Goal: Task Accomplishment & Management: Manage account settings

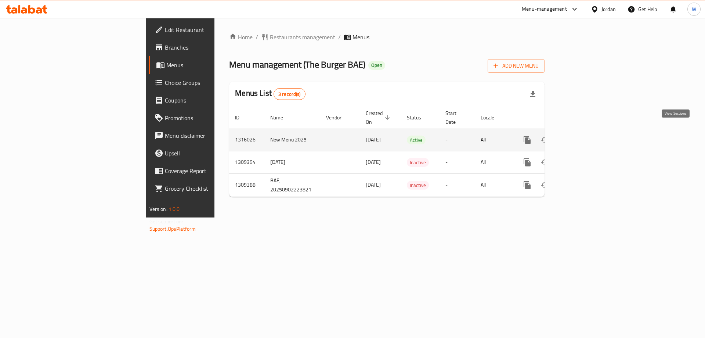
click at [589, 131] on link "enhanced table" at bounding box center [581, 140] width 18 height 18
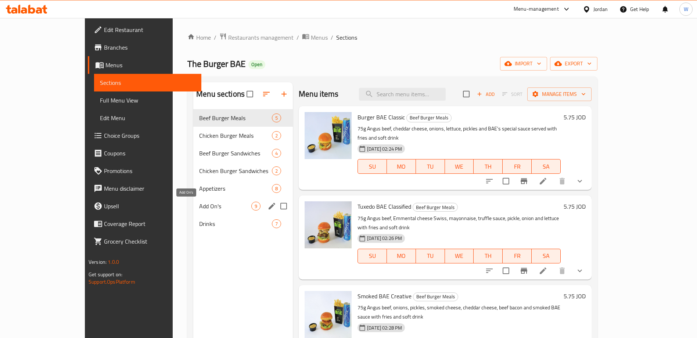
click at [199, 207] on span "Add On's" at bounding box center [225, 206] width 52 height 9
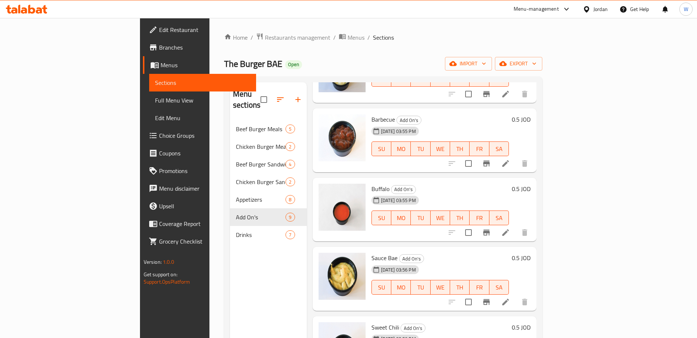
scroll to position [304, 0]
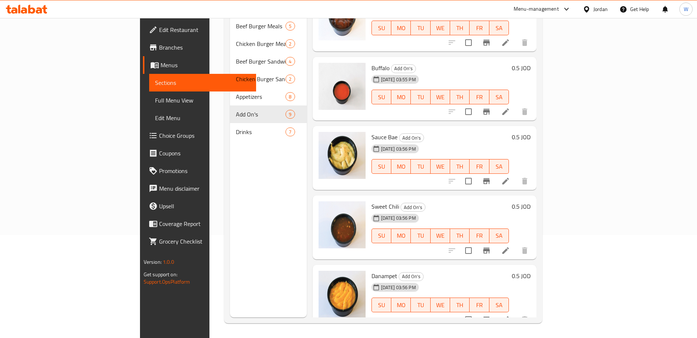
click at [230, 251] on div "Menu sections Beef Burger Meals 5 Chicken Burger Meals 2 Beef Burger Sandwiches…" at bounding box center [268, 148] width 77 height 338
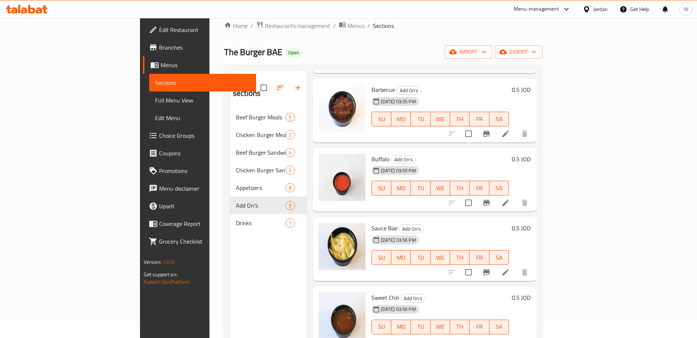
scroll to position [0, 0]
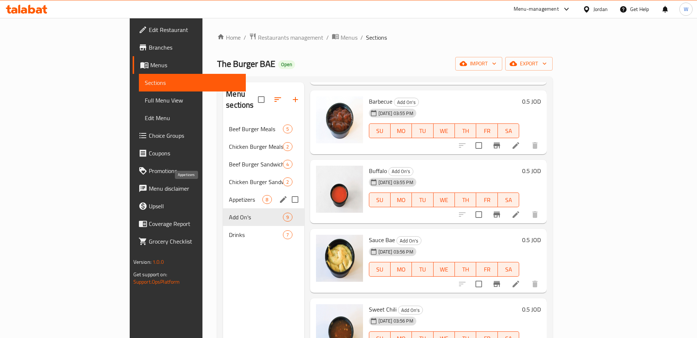
click at [229, 195] on span "Appetizers" at bounding box center [245, 199] width 33 height 9
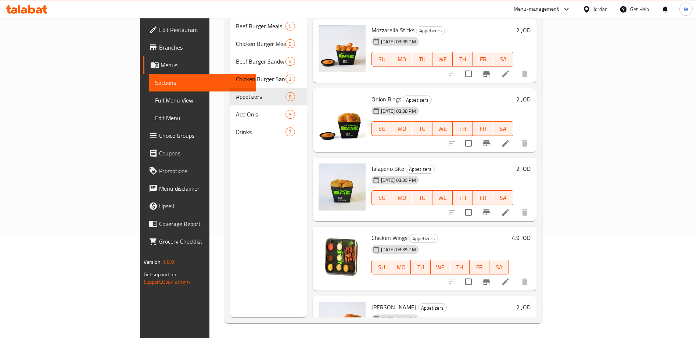
scroll to position [235, 0]
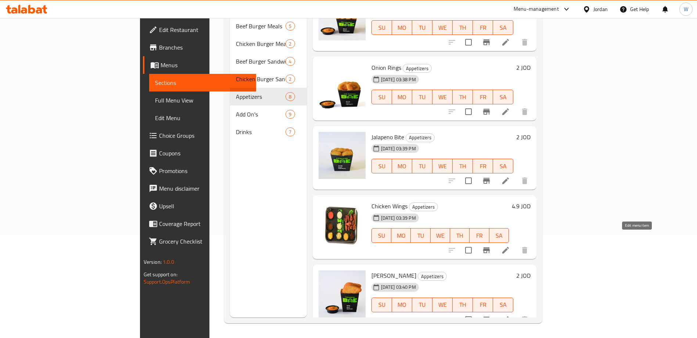
click at [510, 246] on icon at bounding box center [505, 250] width 9 height 9
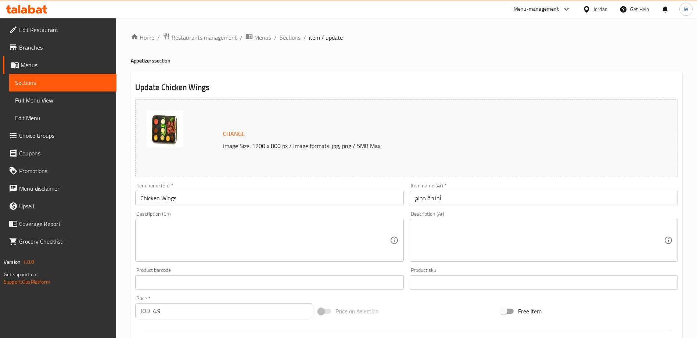
click at [456, 235] on textarea at bounding box center [539, 240] width 249 height 35
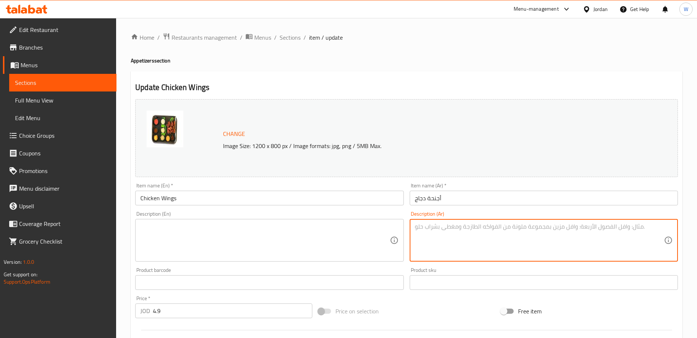
click at [273, 245] on textarea at bounding box center [264, 240] width 249 height 35
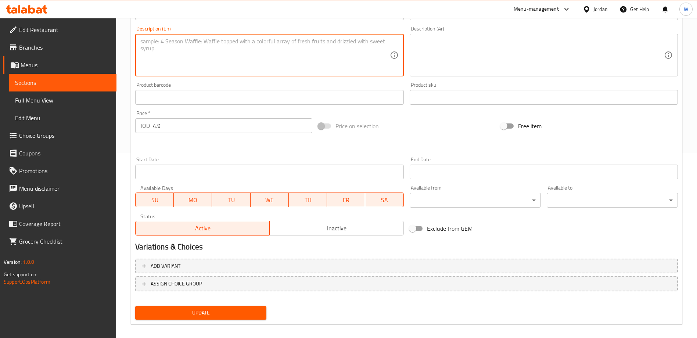
scroll to position [192, 0]
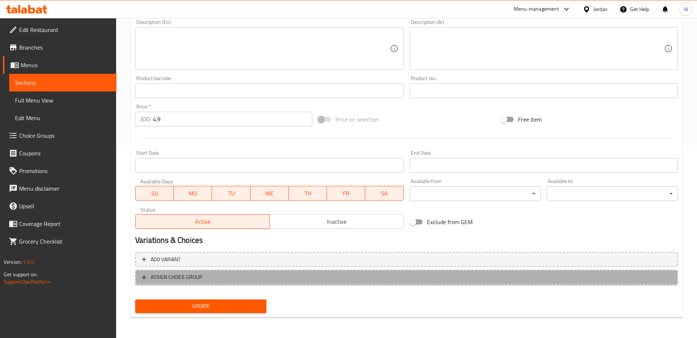
click at [335, 277] on span "ASSIGN CHOICE GROUP" at bounding box center [406, 277] width 529 height 9
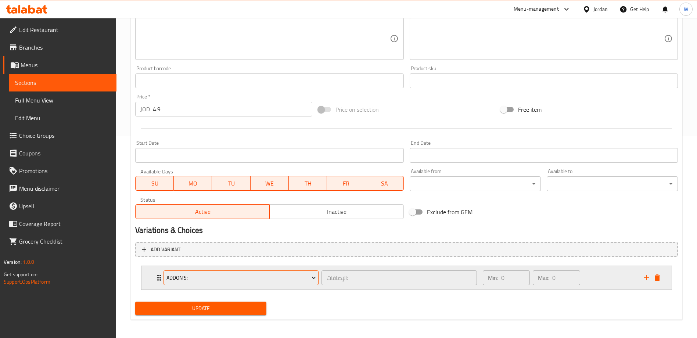
scroll to position [204, 0]
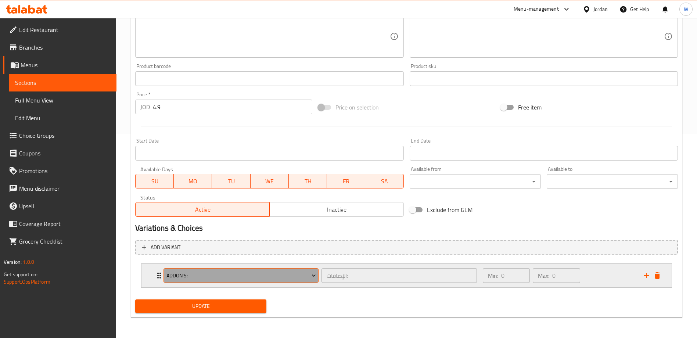
click at [301, 274] on span "Addon's:" at bounding box center [241, 275] width 150 height 9
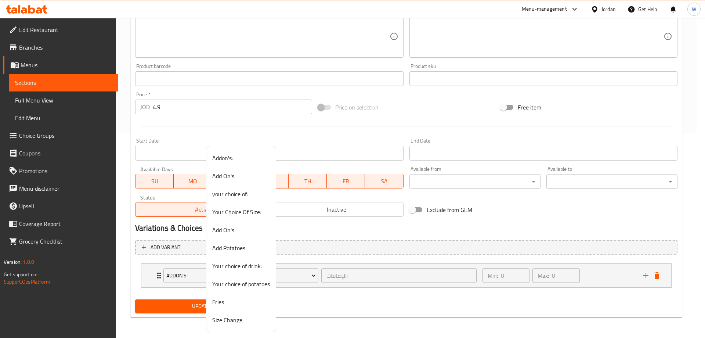
click at [624, 280] on div at bounding box center [352, 169] width 705 height 338
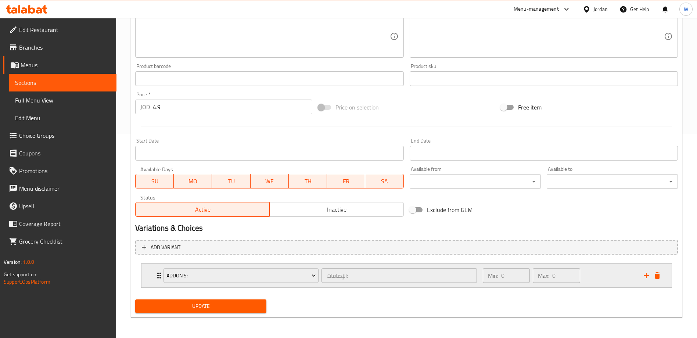
click at [608, 272] on div "Min: 0 ​ Max: 0 ​" at bounding box center [558, 276] width 161 height 24
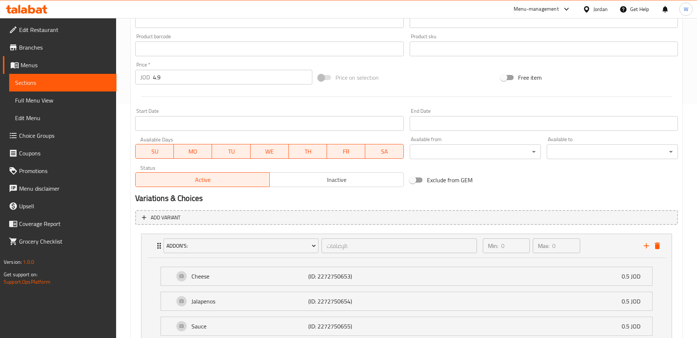
scroll to position [0, 0]
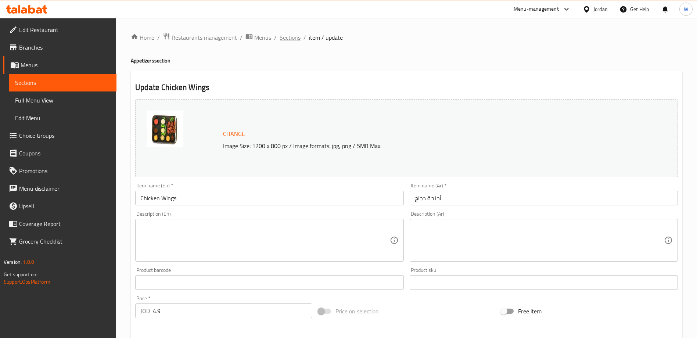
click at [298, 40] on span "Sections" at bounding box center [290, 37] width 21 height 9
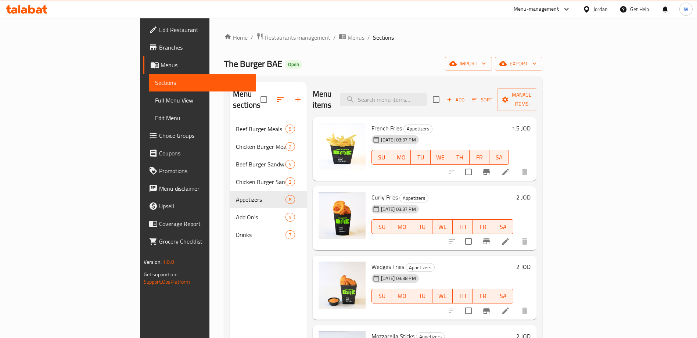
click at [159, 136] on span "Choice Groups" at bounding box center [204, 135] width 91 height 9
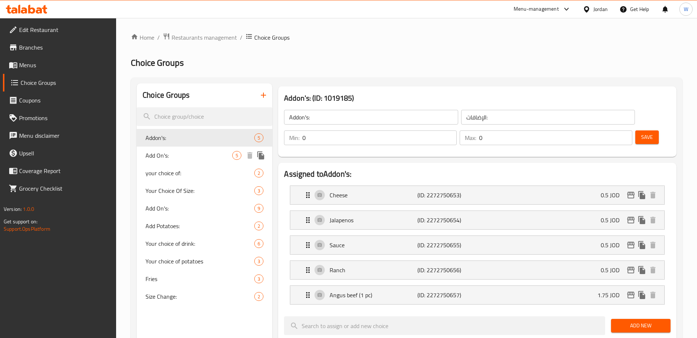
click at [186, 147] on div "Add On's: 5" at bounding box center [205, 156] width 136 height 18
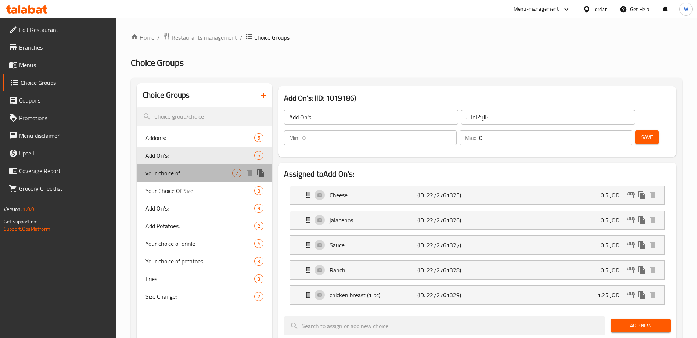
click at [190, 180] on div "your choice of: 2" at bounding box center [205, 173] width 136 height 18
type input "your choice of:"
type input "اختيارك من"
type input "1"
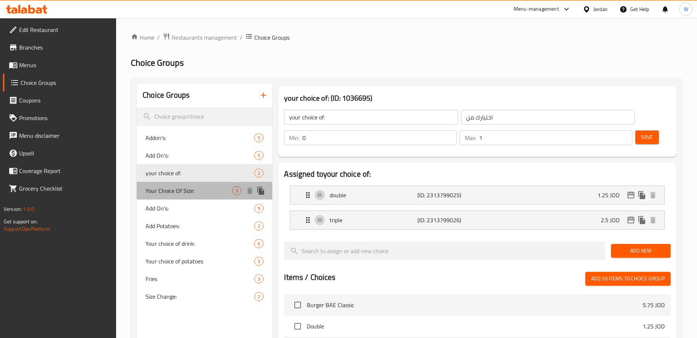
click at [194, 187] on span "Your Choice Of Size:" at bounding box center [188, 190] width 87 height 9
type input "Your Choice Of Size:"
type input "إختيارك من الحجم:"
type input "1"
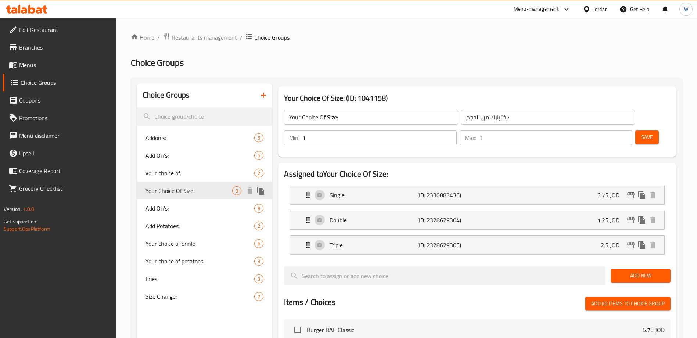
click at [194, 190] on span "Your Choice Of Size:" at bounding box center [188, 190] width 87 height 9
click at [176, 209] on span "Add On's:" at bounding box center [199, 208] width 109 height 9
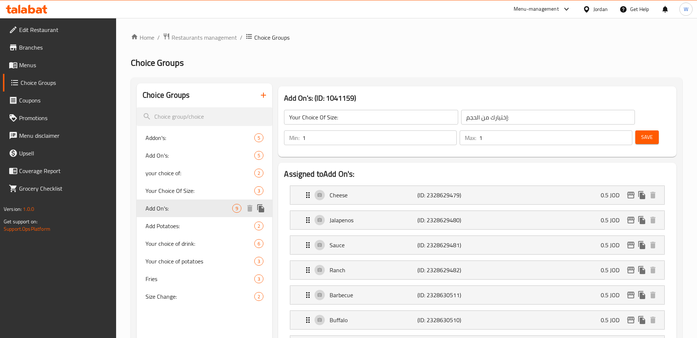
type input "Add On's:"
type input "الإضافات:"
type input "0"
click at [383, 6] on div "Menu-management Jordan Get Help W" at bounding box center [348, 9] width 697 height 18
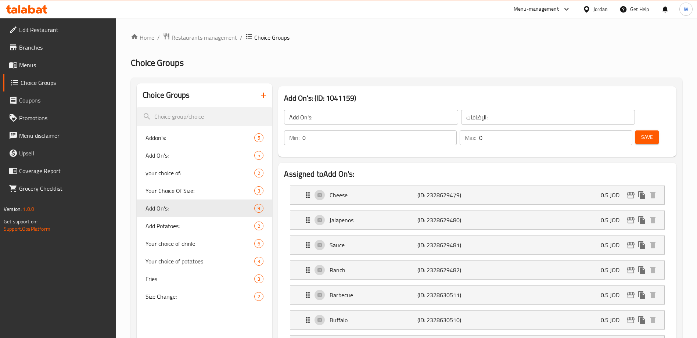
click at [34, 61] on span "Menus" at bounding box center [64, 65] width 91 height 9
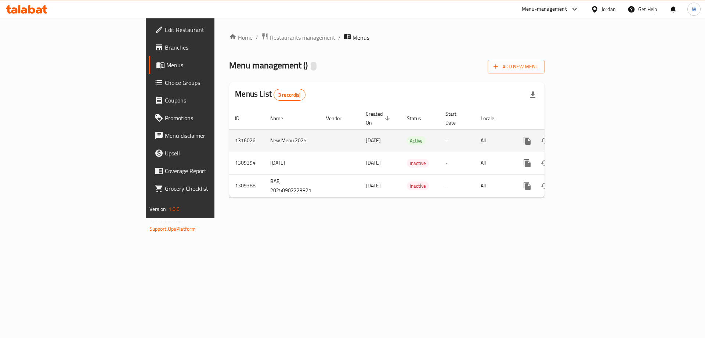
click at [585, 136] on icon "enhanced table" at bounding box center [580, 140] width 9 height 9
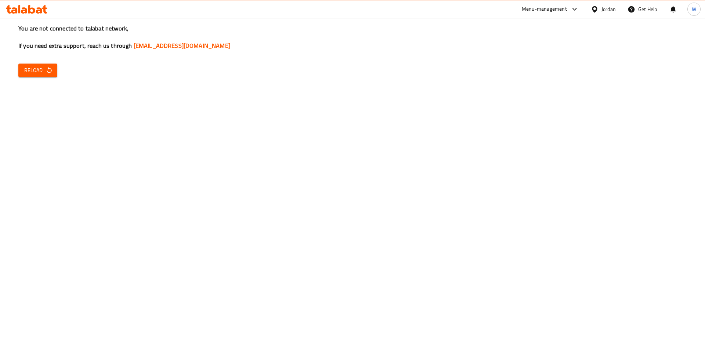
click at [297, 168] on div "You are not connected to talabat network, If you need extra support, reach us t…" at bounding box center [352, 169] width 705 height 338
click at [498, 196] on div "You are not connected to talabat network, If you need extra support, reach us t…" at bounding box center [352, 169] width 705 height 338
click at [34, 75] on button "Reload" at bounding box center [37, 71] width 39 height 14
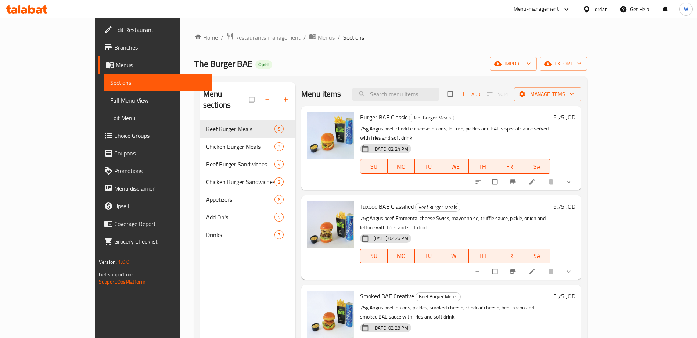
click at [412, 64] on div "The Burger BAE Open import export" at bounding box center [390, 64] width 393 height 14
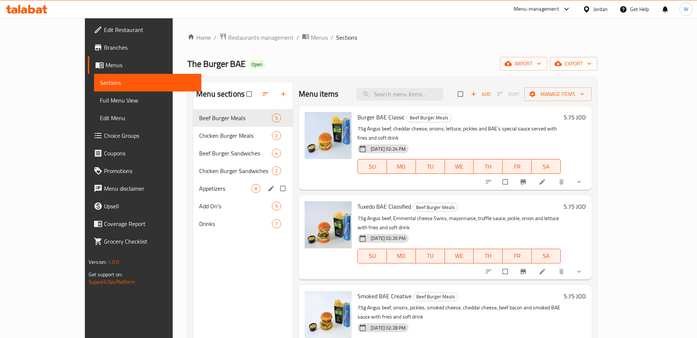
click at [193, 193] on div "Appetizers 8" at bounding box center [243, 189] width 100 height 18
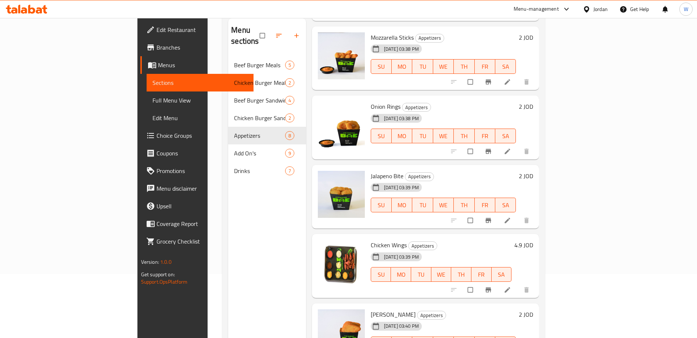
scroll to position [103, 0]
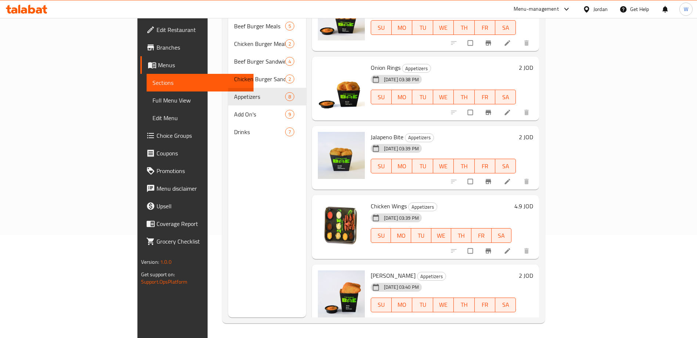
click at [518, 245] on li at bounding box center [508, 251] width 21 height 12
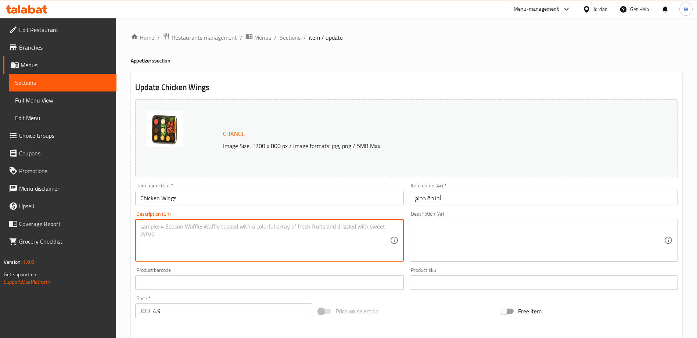
click at [259, 241] on textarea at bounding box center [264, 240] width 249 height 35
type textarea "10 pieces"
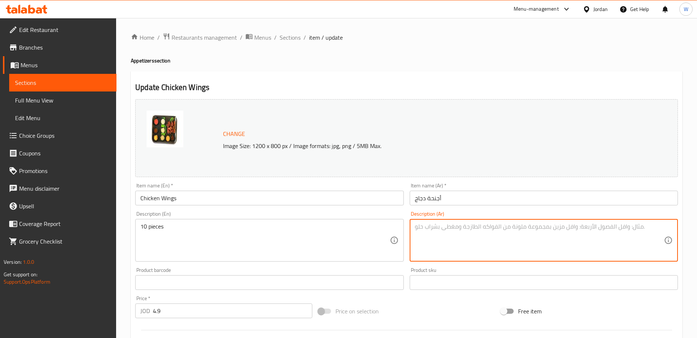
click at [510, 246] on textarea at bounding box center [539, 240] width 249 height 35
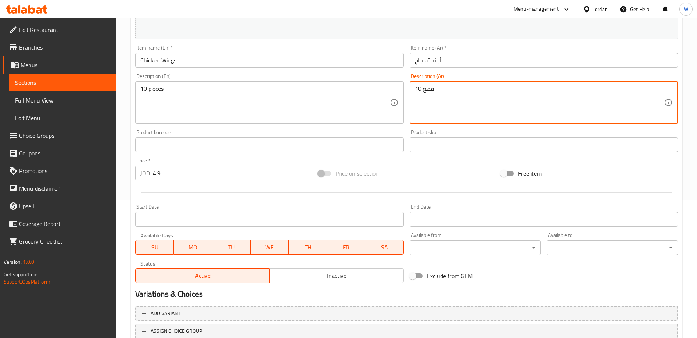
scroll to position [192, 0]
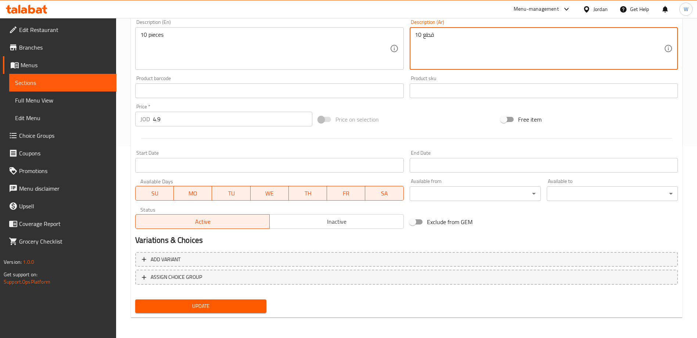
type textarea "10 قطع"
click at [251, 299] on button "Update" at bounding box center [200, 306] width 131 height 14
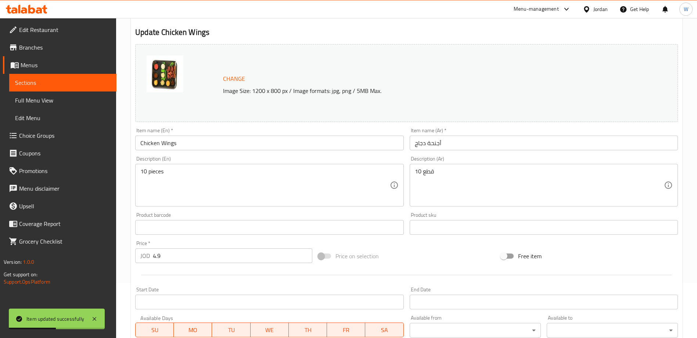
scroll to position [0, 0]
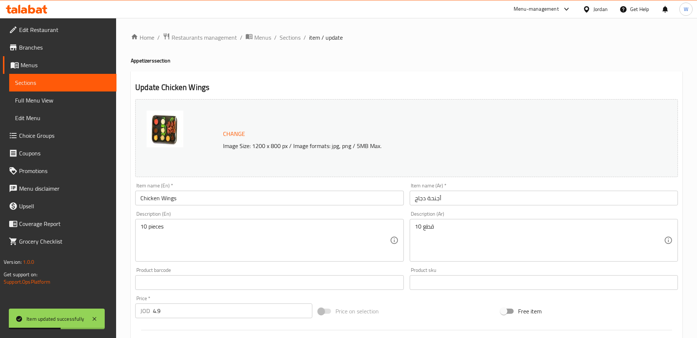
click at [13, 45] on icon at bounding box center [13, 47] width 7 height 6
